Goal: Task Accomplishment & Management: Manage account settings

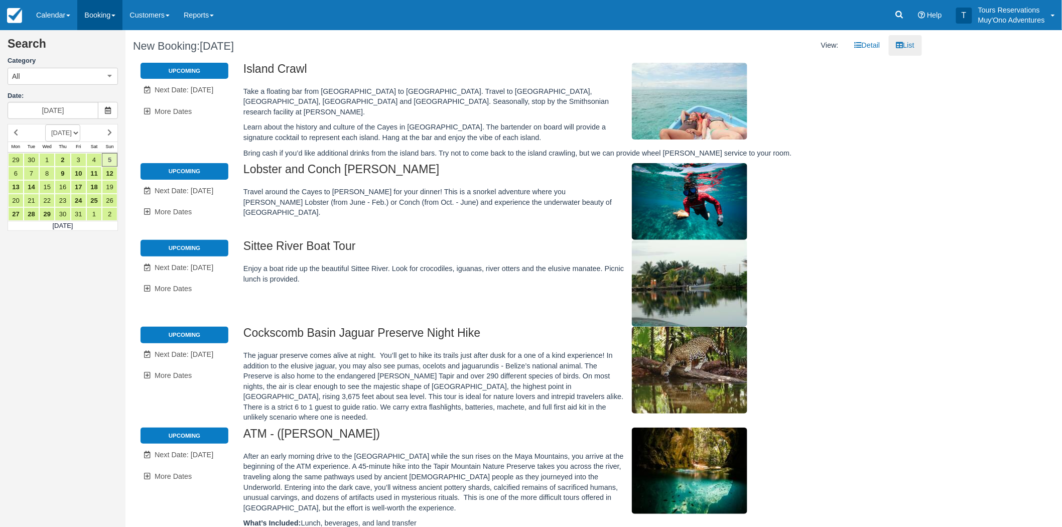
click at [81, 13] on link "Booking" at bounding box center [99, 15] width 45 height 30
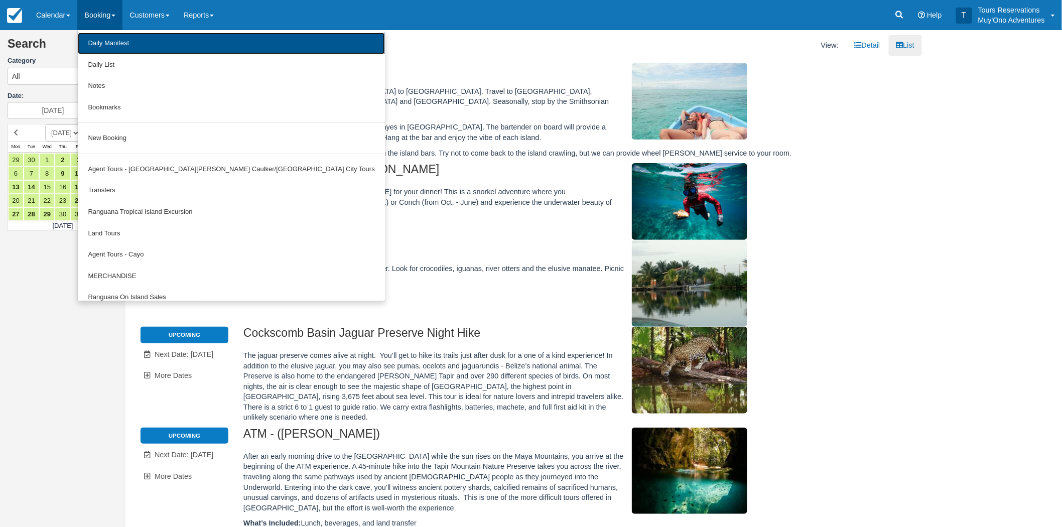
click at [96, 45] on link "Daily Manifest" at bounding box center [231, 44] width 307 height 22
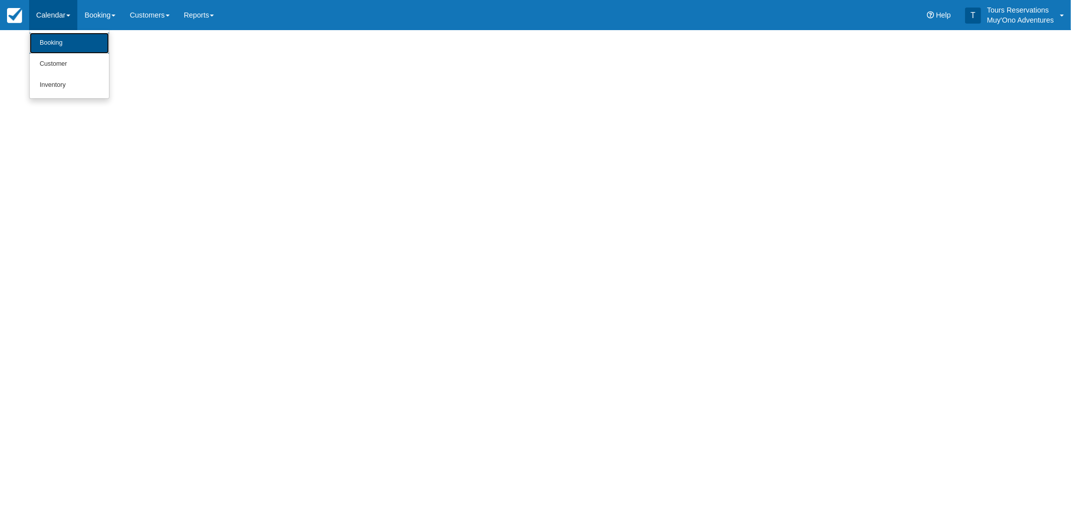
click at [59, 43] on link "Booking" at bounding box center [69, 43] width 79 height 21
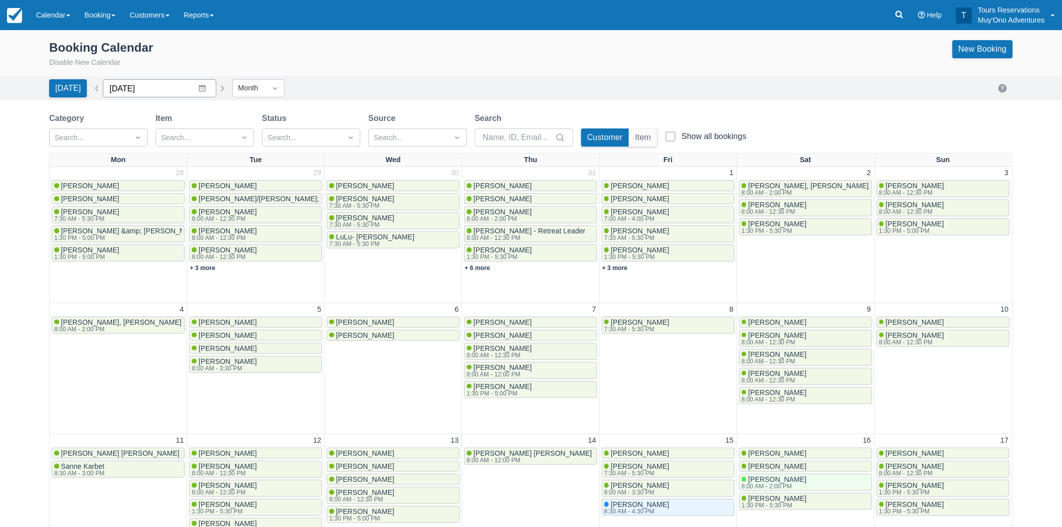
click at [207, 92] on input "August 2025" at bounding box center [159, 88] width 113 height 18
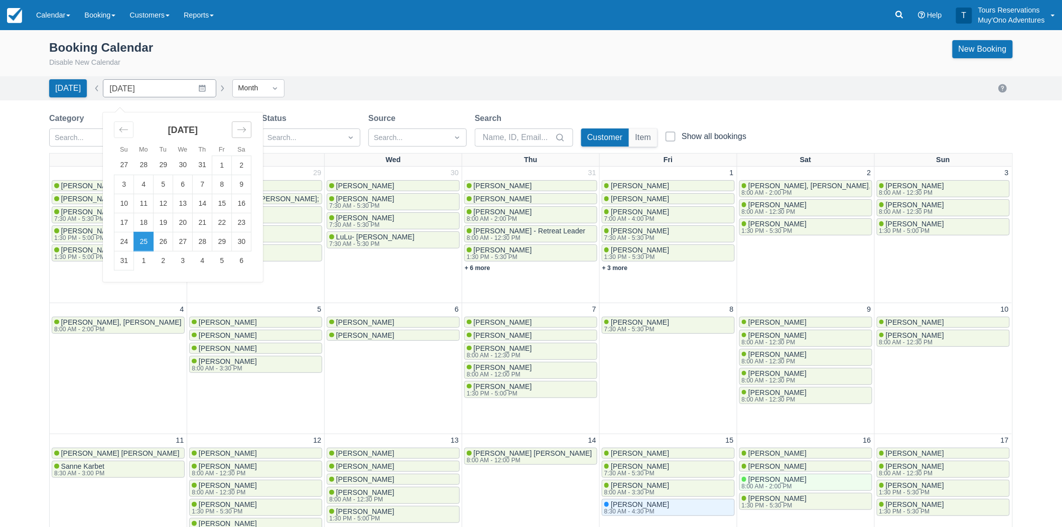
click at [237, 134] on icon "Move forward to switch to the next month." at bounding box center [242, 130] width 10 height 10
click at [182, 163] on td "1" at bounding box center [183, 165] width 20 height 19
type input "October 2025"
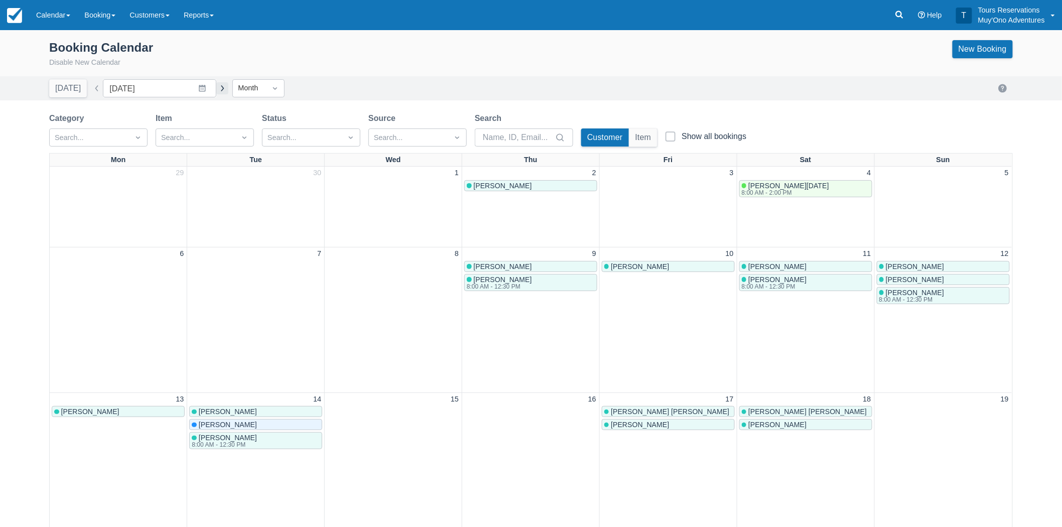
click at [219, 86] on button "button" at bounding box center [222, 88] width 12 height 12
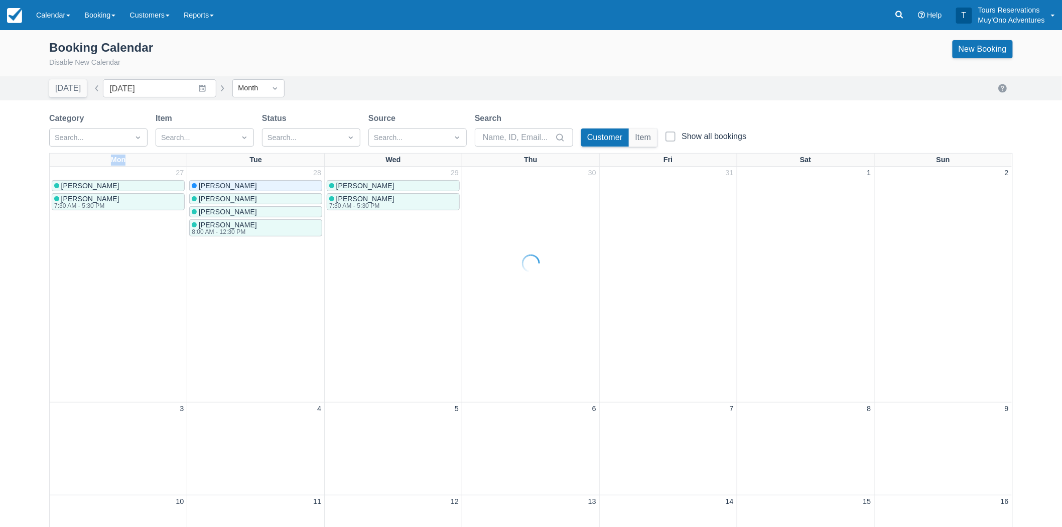
click at [219, 86] on div at bounding box center [531, 263] width 1062 height 527
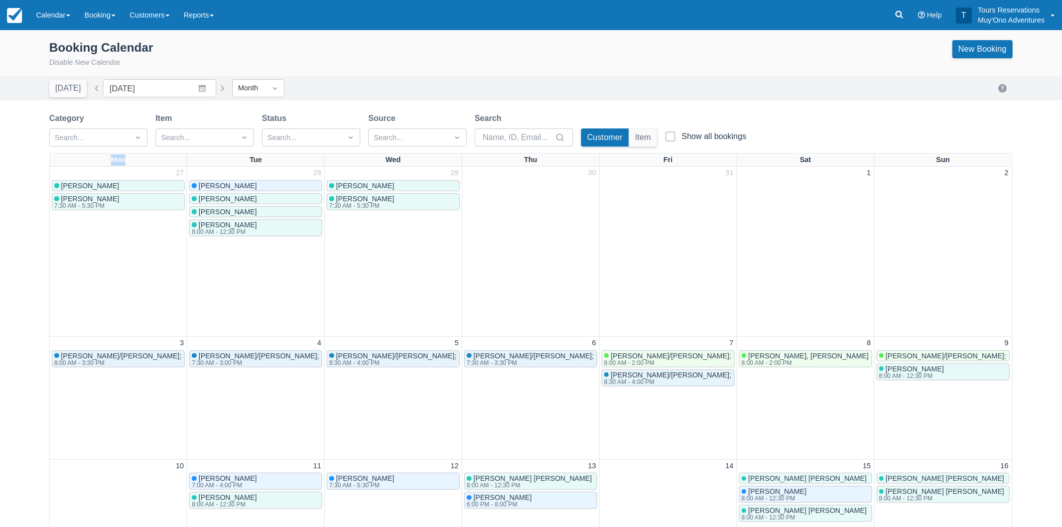
click at [218, 86] on button "button" at bounding box center [222, 88] width 12 height 12
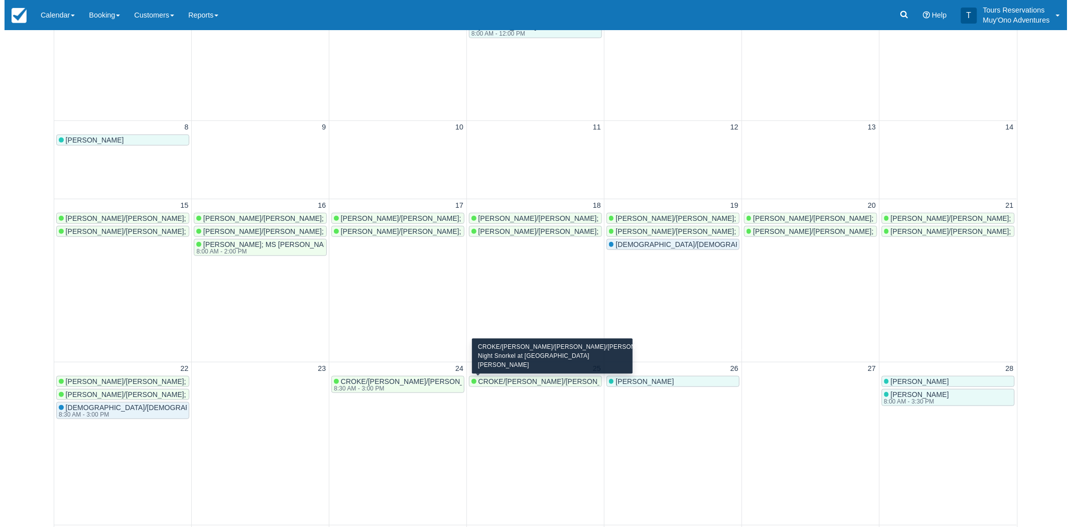
scroll to position [5, 0]
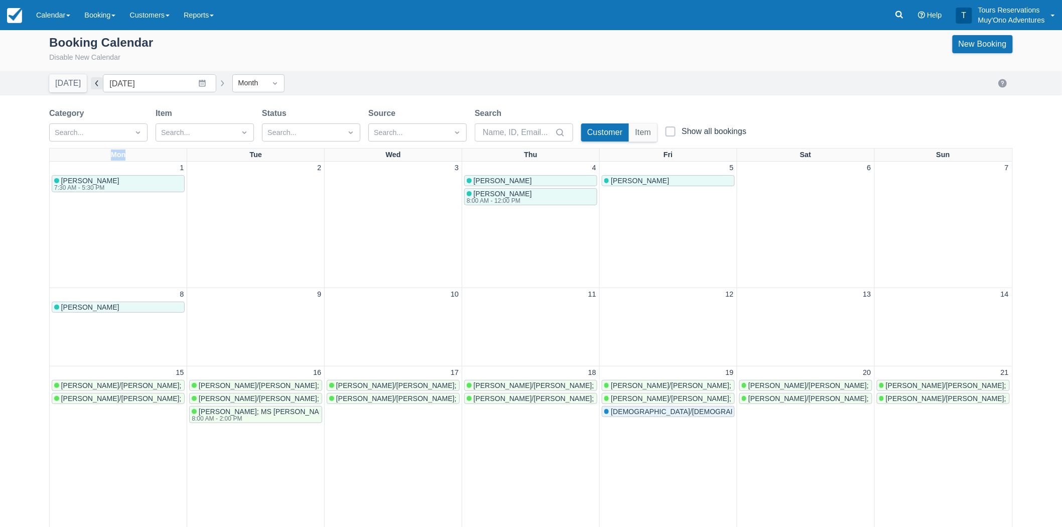
click at [93, 86] on button "button" at bounding box center [97, 83] width 12 height 12
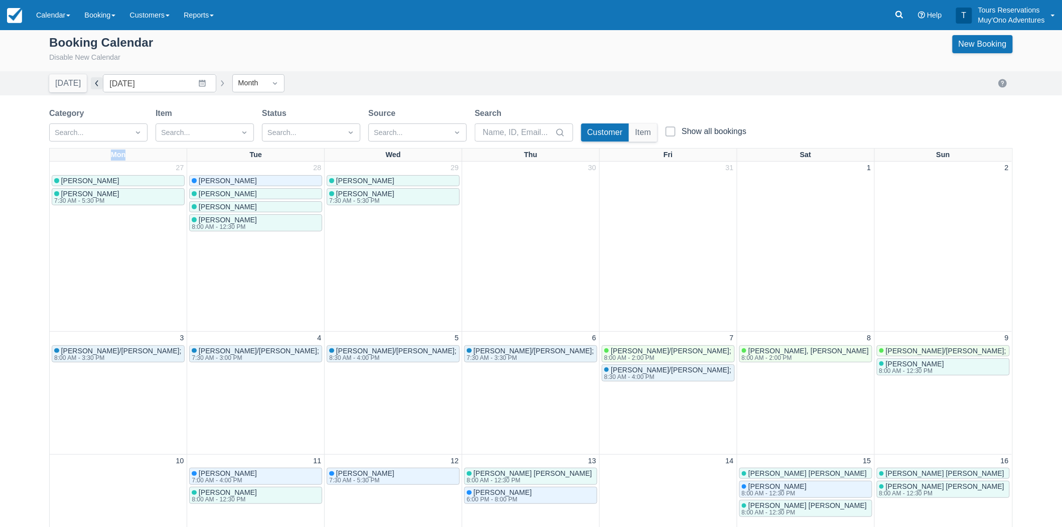
click at [93, 86] on button "button" at bounding box center [97, 83] width 12 height 12
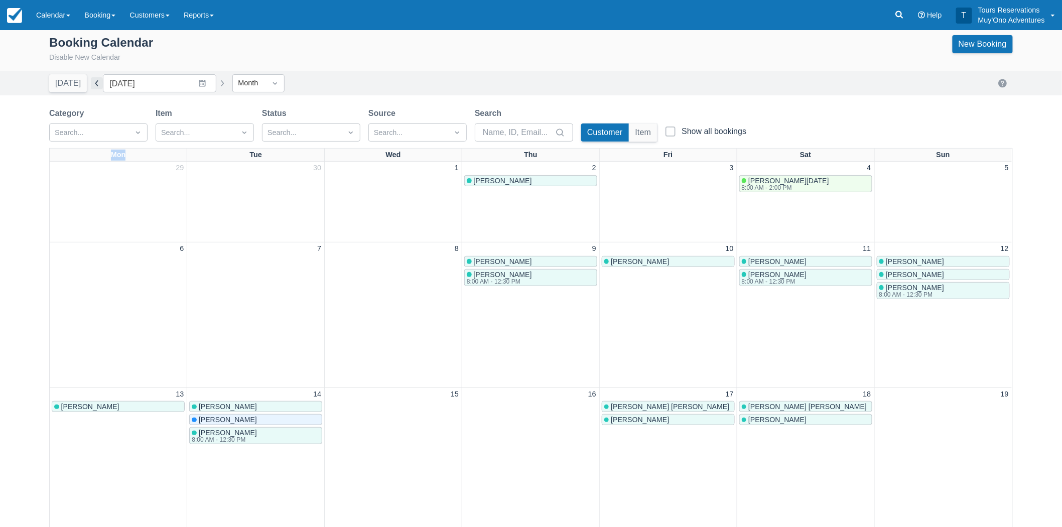
click at [94, 86] on button "button" at bounding box center [97, 83] width 12 height 12
type input "September 2025"
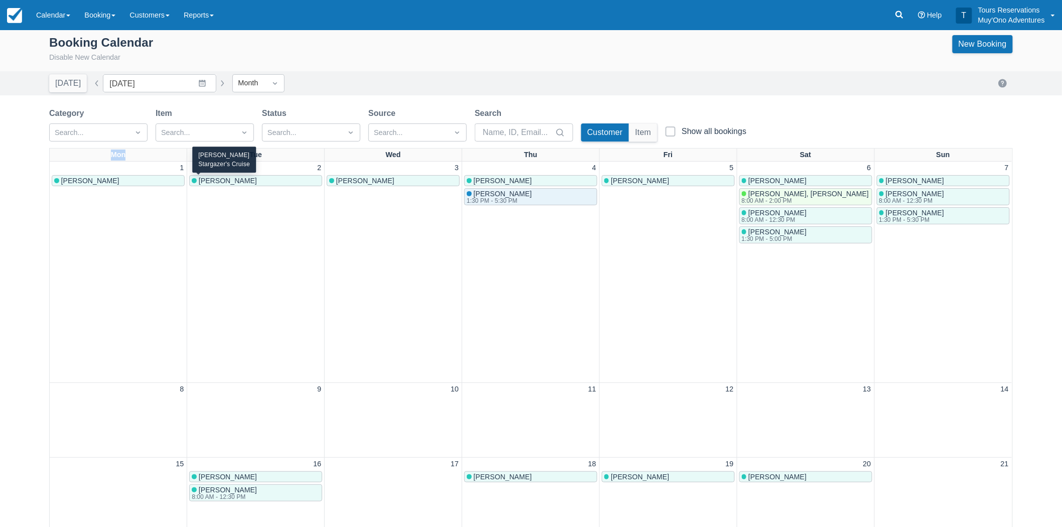
click at [271, 183] on div "[PERSON_NAME]" at bounding box center [256, 181] width 128 height 8
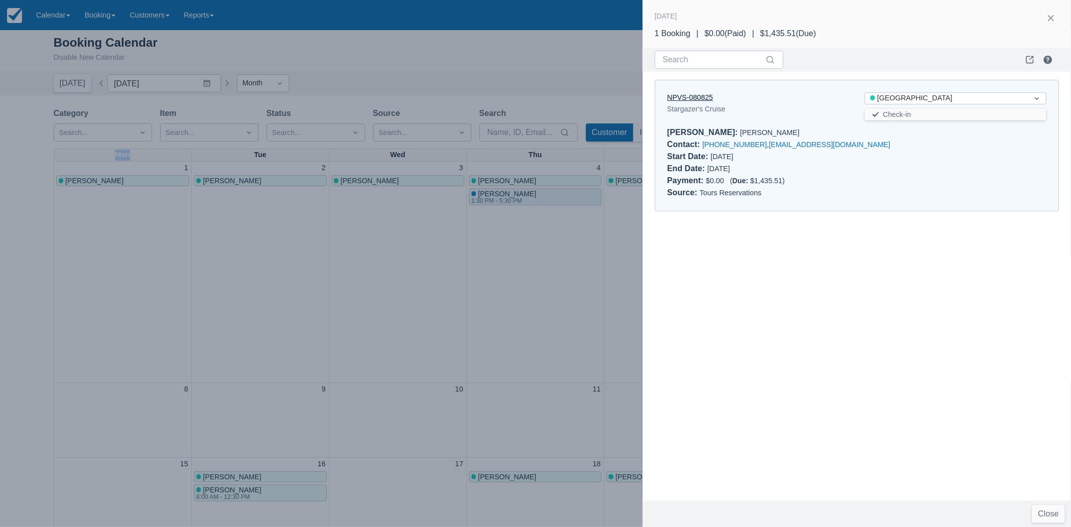
click at [704, 96] on link "NPVS-080825" at bounding box center [690, 97] width 46 height 8
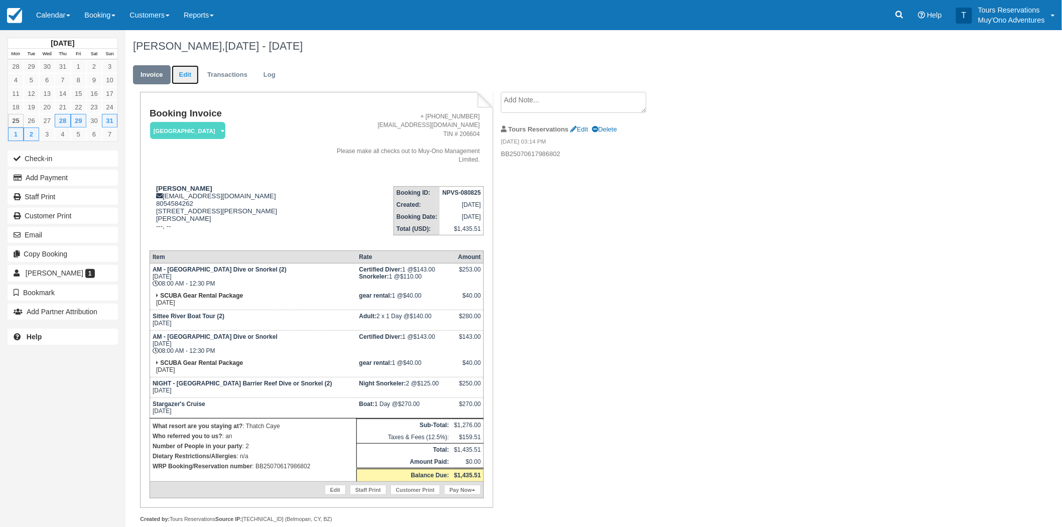
click at [187, 76] on link "Edit" at bounding box center [185, 75] width 27 height 20
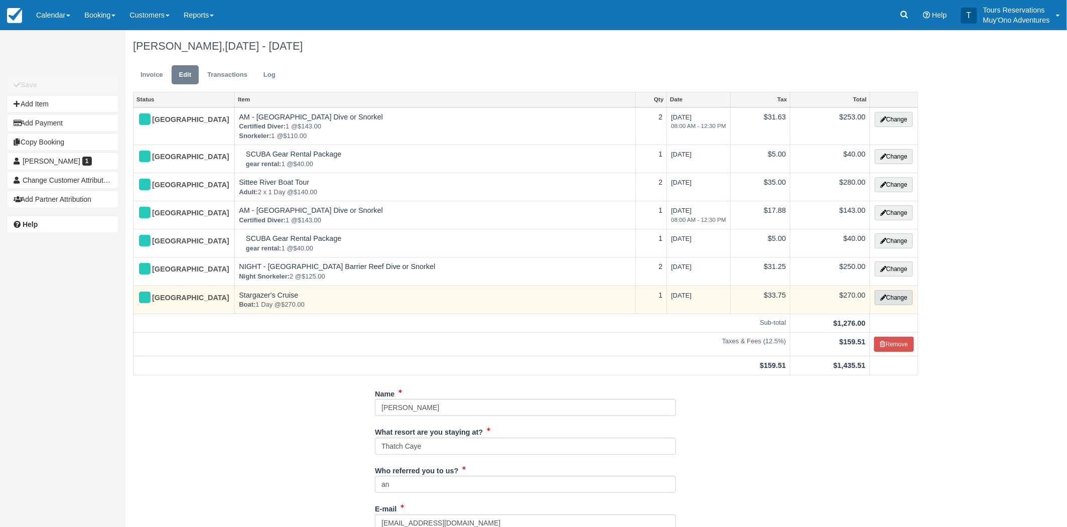
click at [899, 299] on button "Change" at bounding box center [894, 297] width 38 height 15
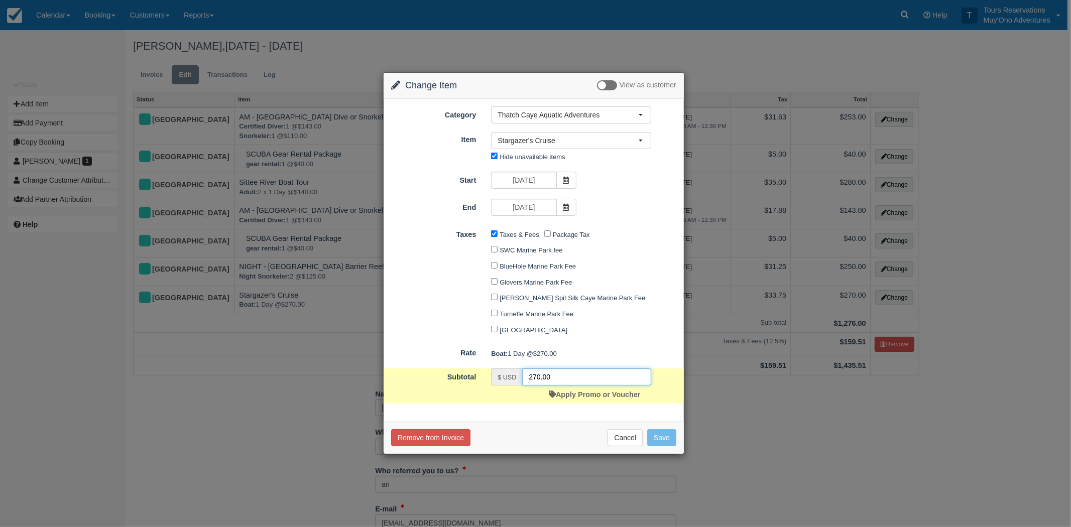
click at [535, 378] on input "270.00" at bounding box center [586, 376] width 129 height 17
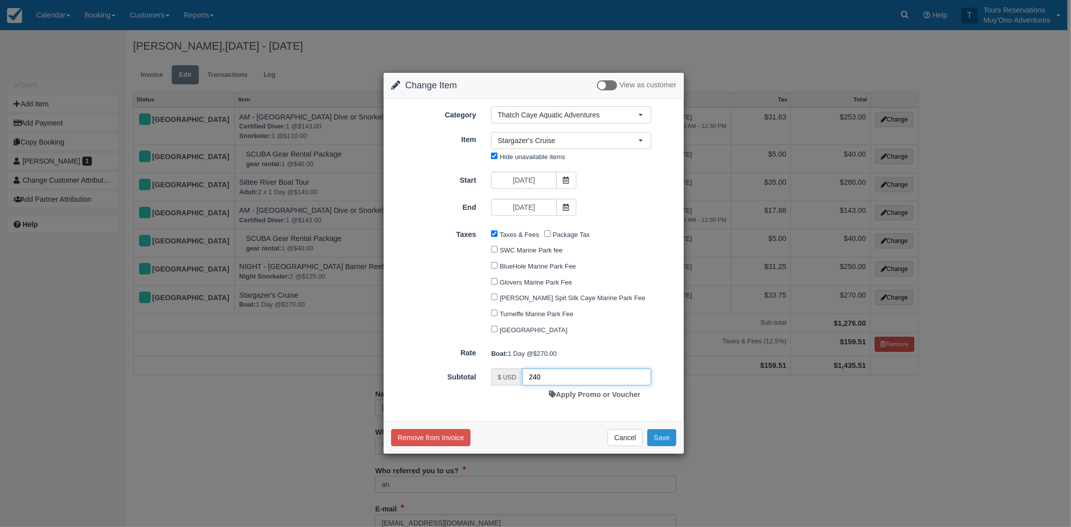
type input "240"
click at [671, 439] on button "Save" at bounding box center [661, 437] width 29 height 17
checkbox input "false"
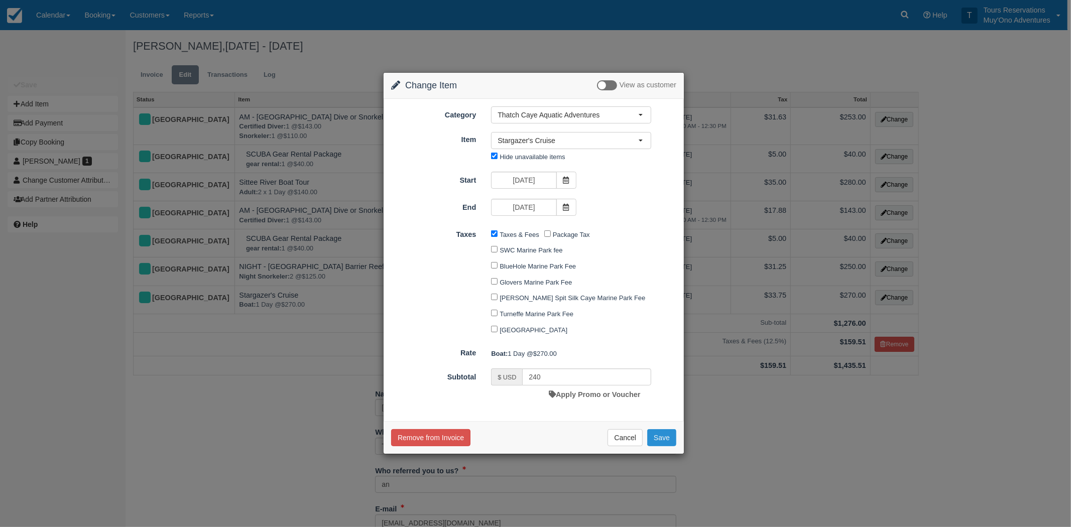
checkbox input "false"
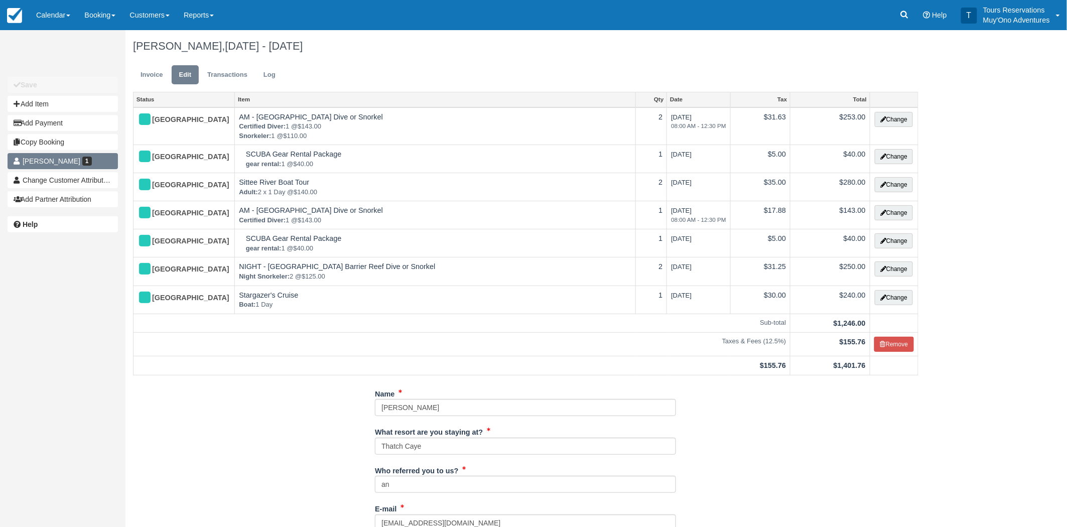
click at [52, 163] on span "[PERSON_NAME]" at bounding box center [52, 161] width 58 height 8
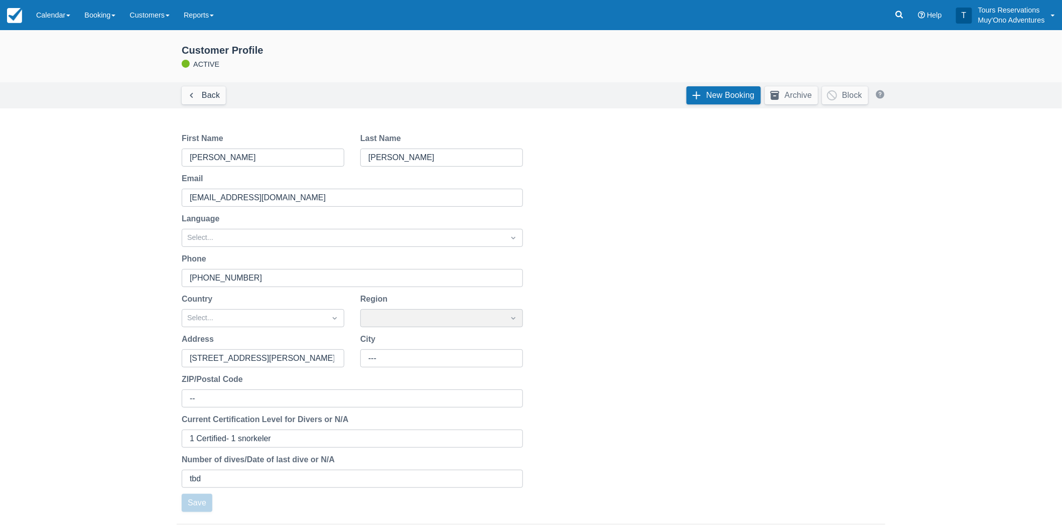
click at [228, 96] on div "Back New Booking Archive Block" at bounding box center [531, 95] width 723 height 27
click at [223, 98] on link "Back" at bounding box center [204, 95] width 44 height 18
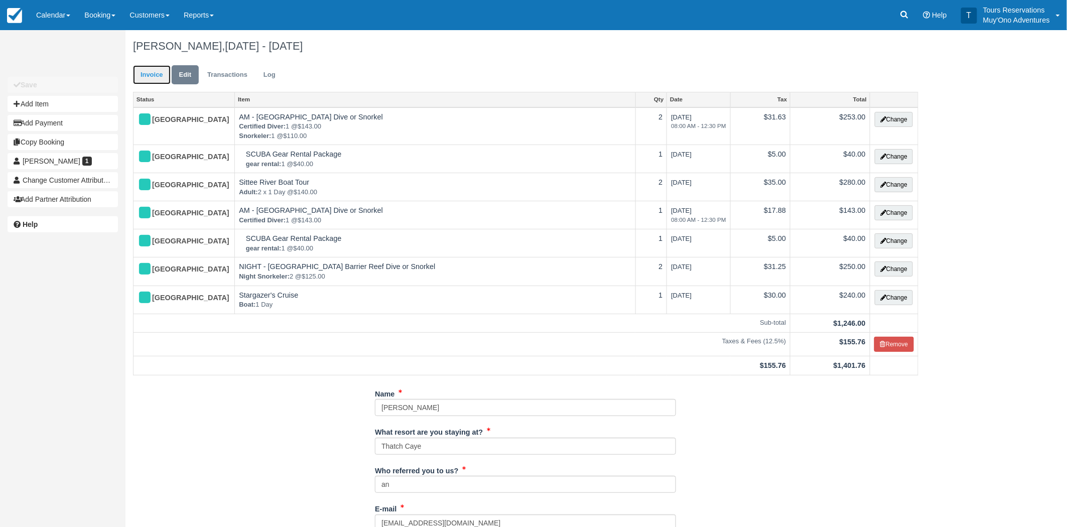
click at [151, 74] on link "Invoice" at bounding box center [152, 75] width 38 height 20
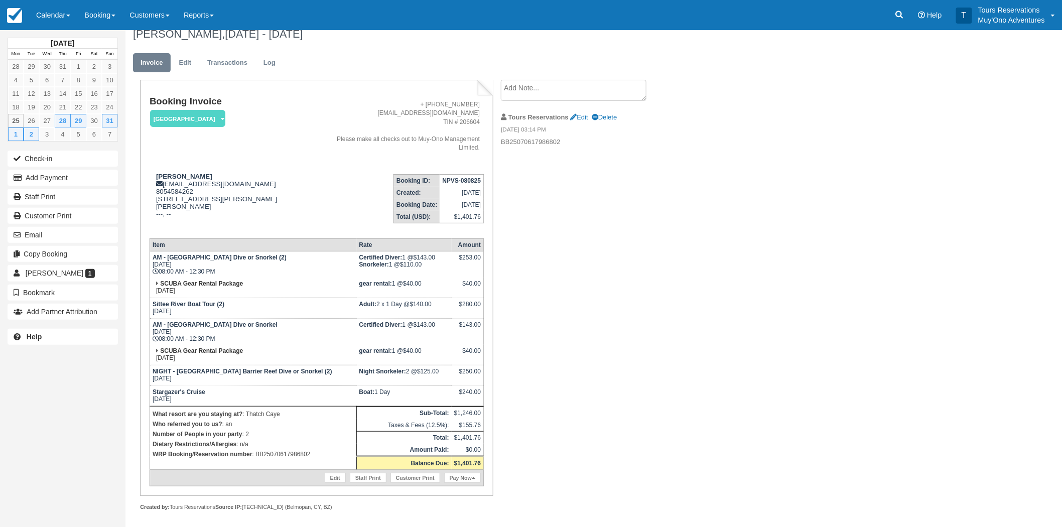
scroll to position [16, 0]
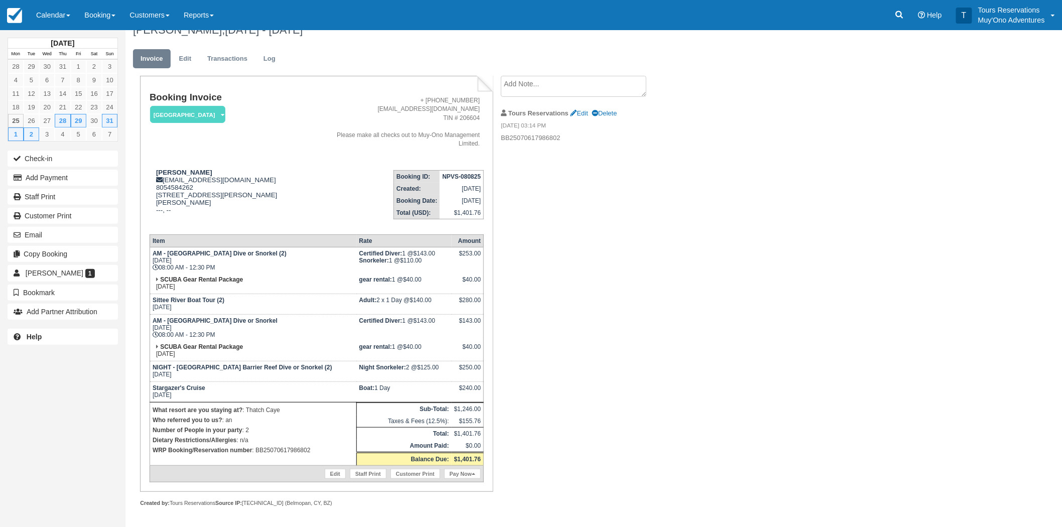
click at [452, 180] on td "NPVS-080825" at bounding box center [462, 177] width 44 height 13
click at [452, 177] on strong "NPVS-080825" at bounding box center [461, 176] width 39 height 7
copy tbody "NPVS-080825"
